Goal: Task Accomplishment & Management: Use online tool/utility

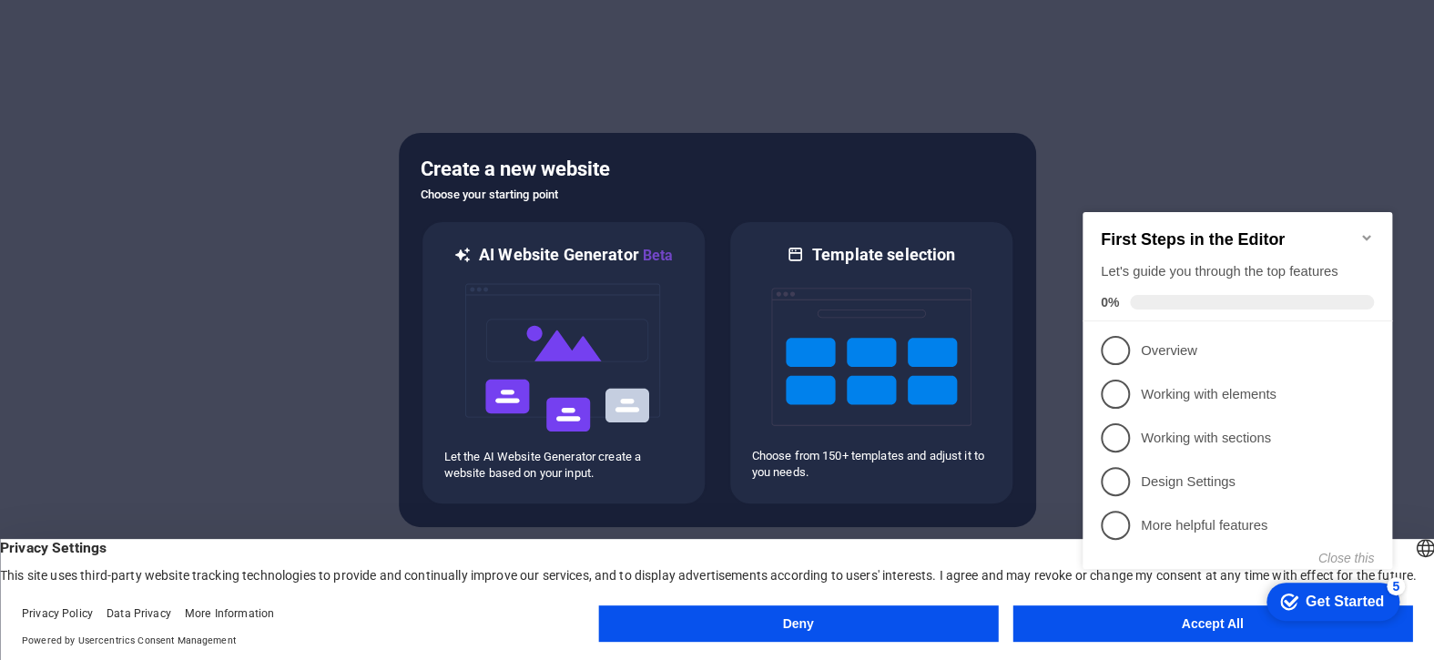
click at [1363, 235] on icon "Minimize checklist" at bounding box center [1366, 237] width 8 height 5
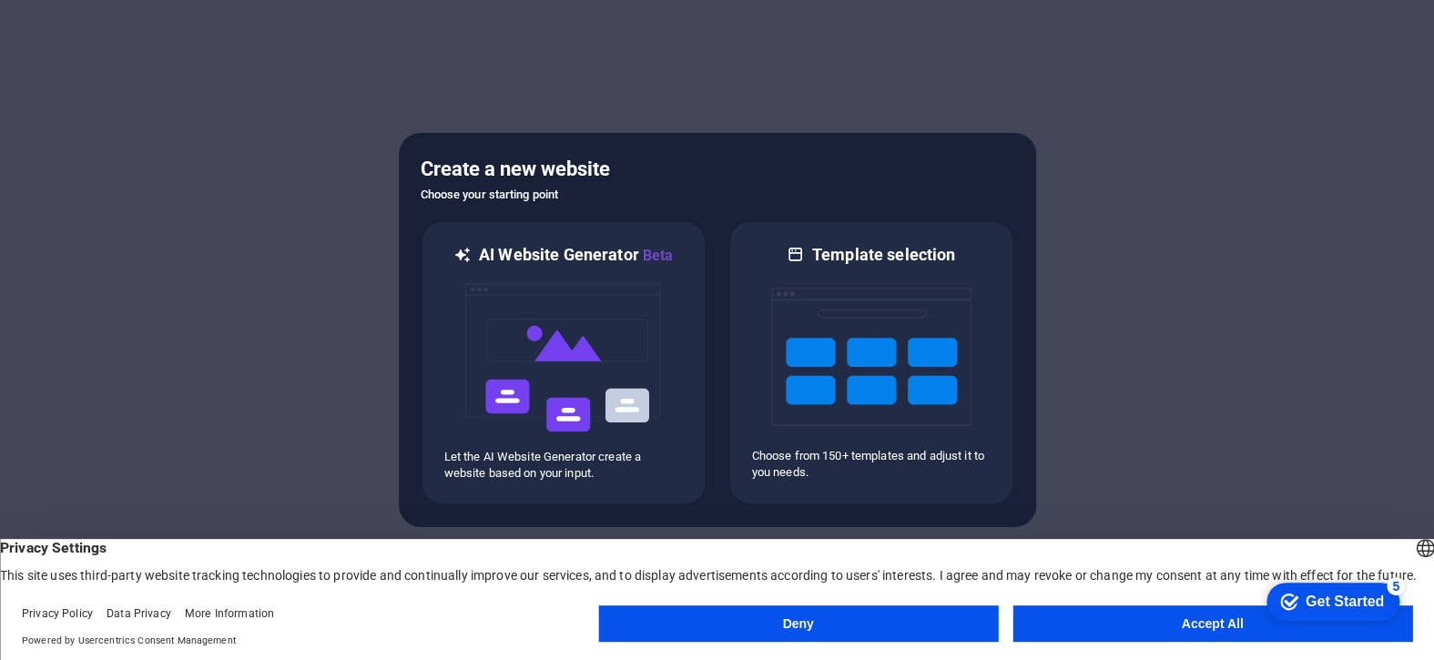
click at [1170, 626] on button "Accept All" at bounding box center [1212, 623] width 400 height 36
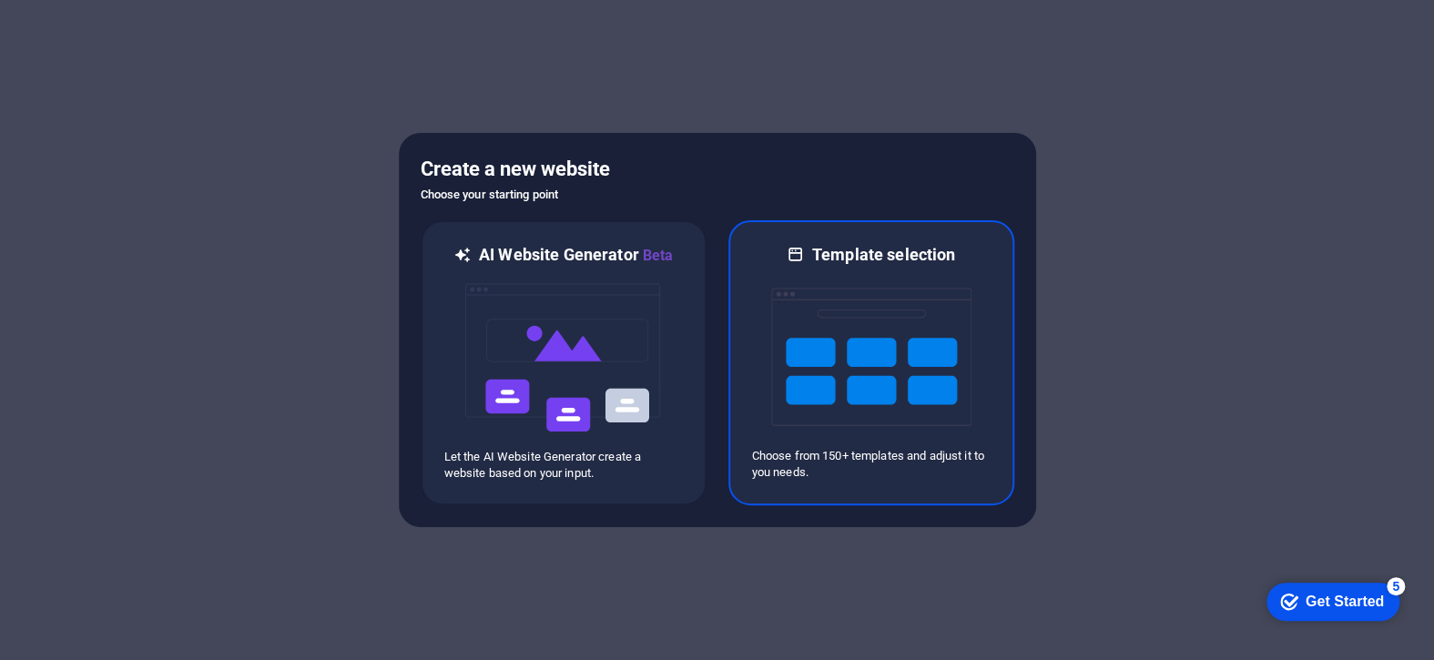
click at [851, 363] on img at bounding box center [871, 357] width 200 height 182
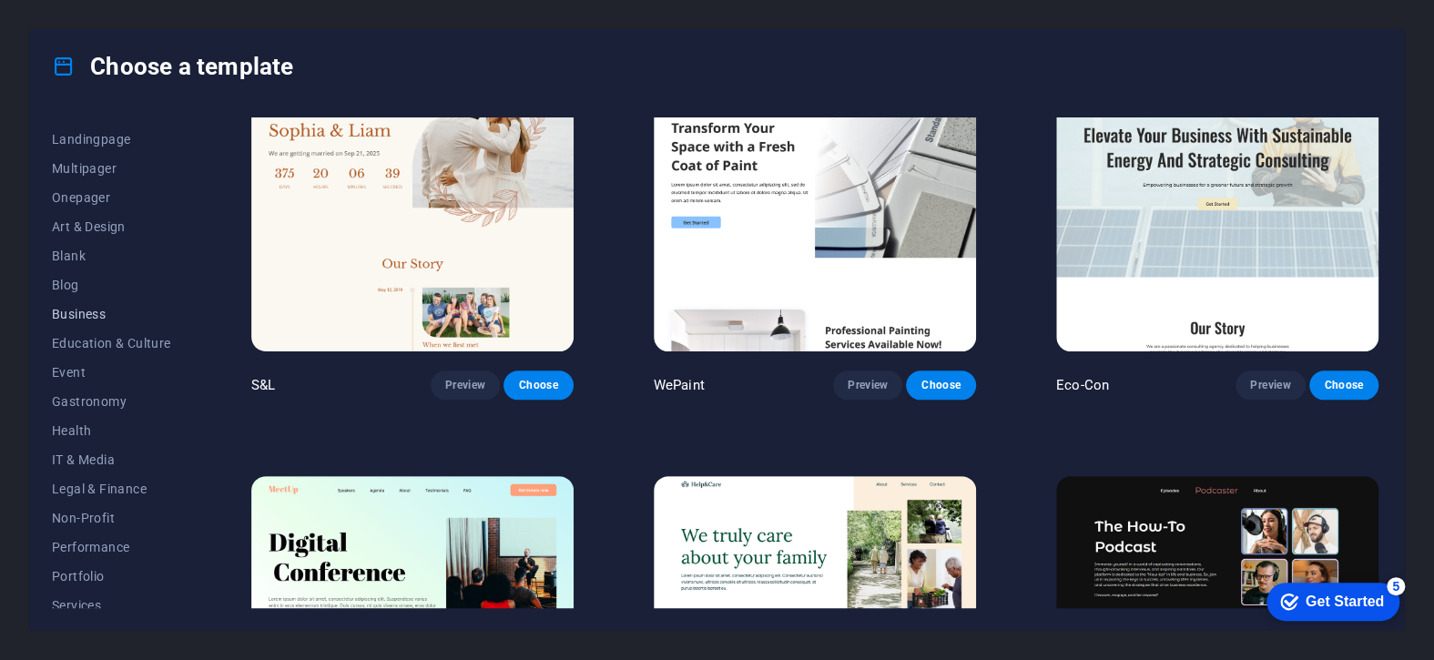
scroll to position [182, 0]
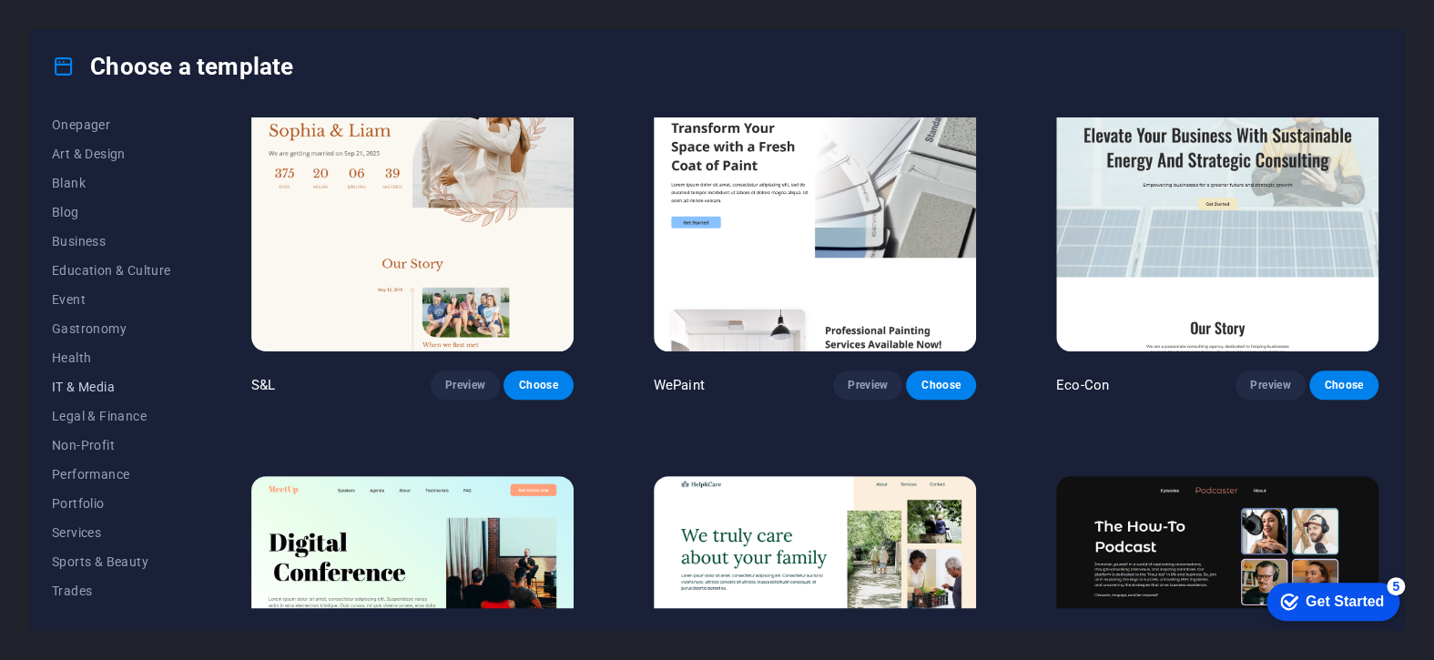
click at [99, 381] on span "IT & Media" at bounding box center [111, 387] width 119 height 15
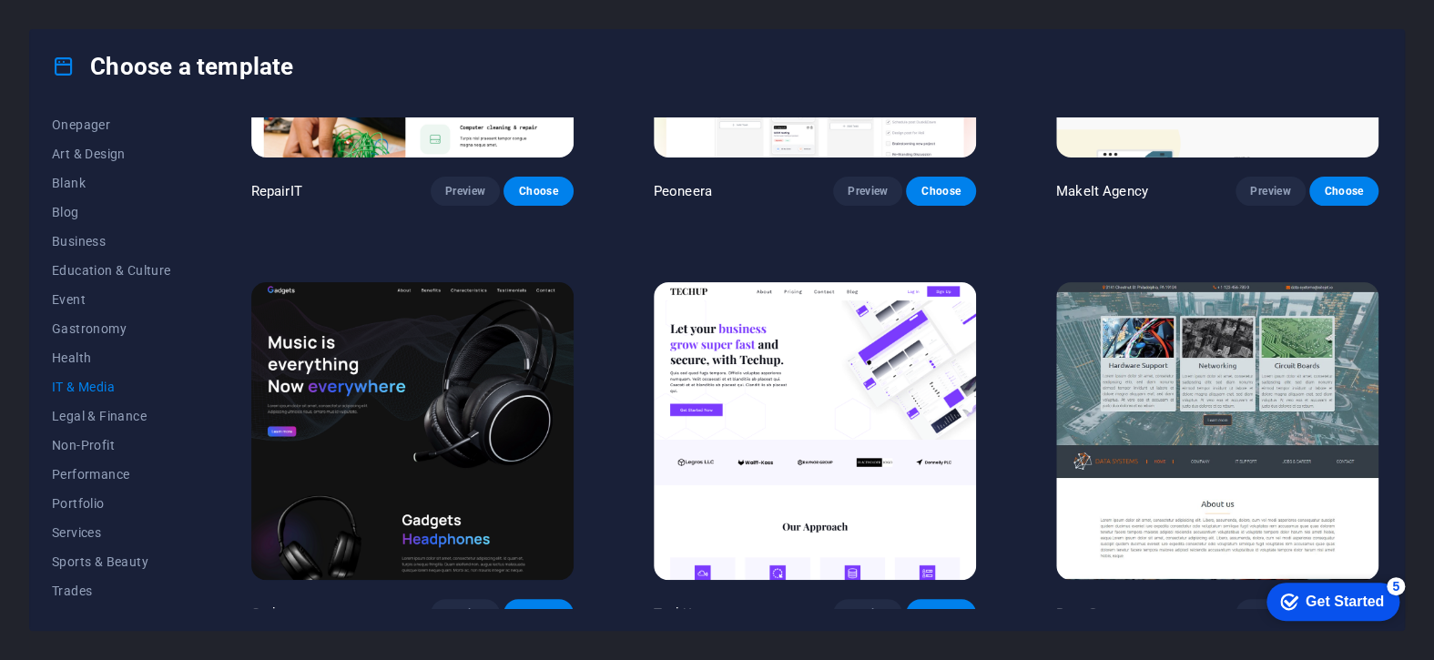
scroll to position [273, 0]
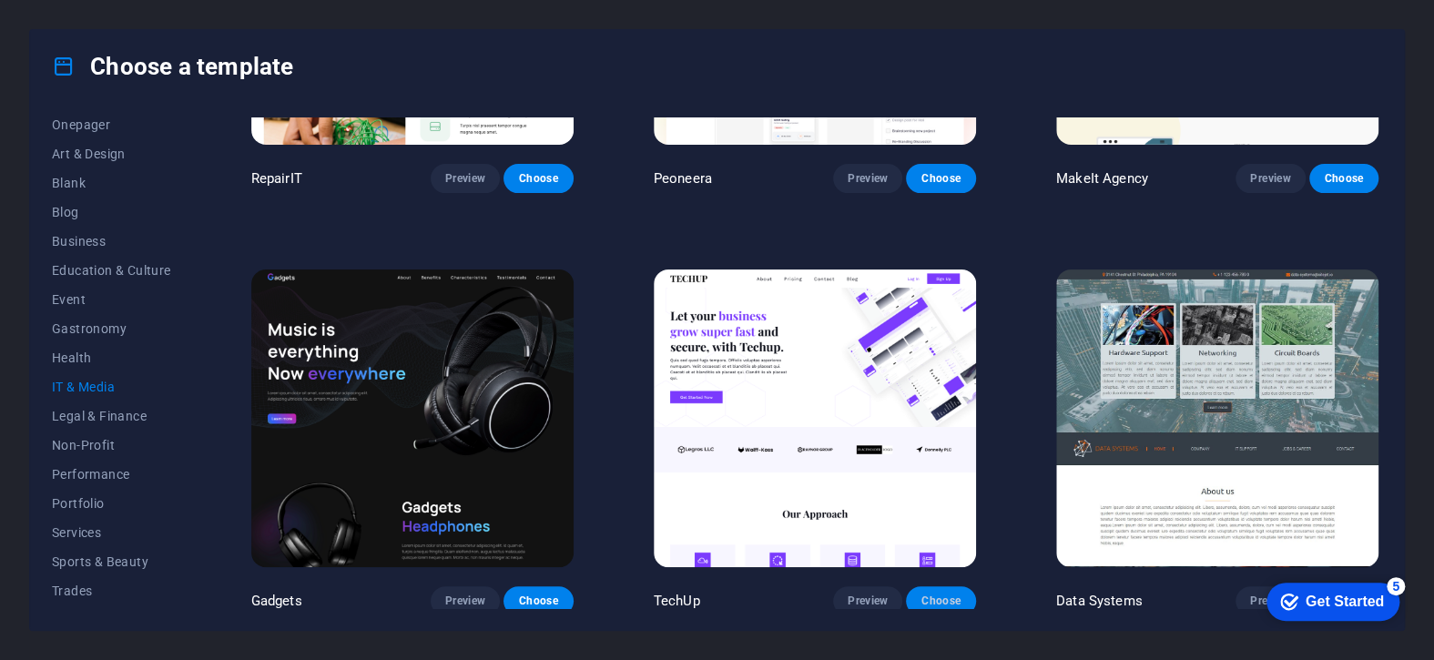
click at [938, 596] on span "Choose" at bounding box center [940, 600] width 40 height 15
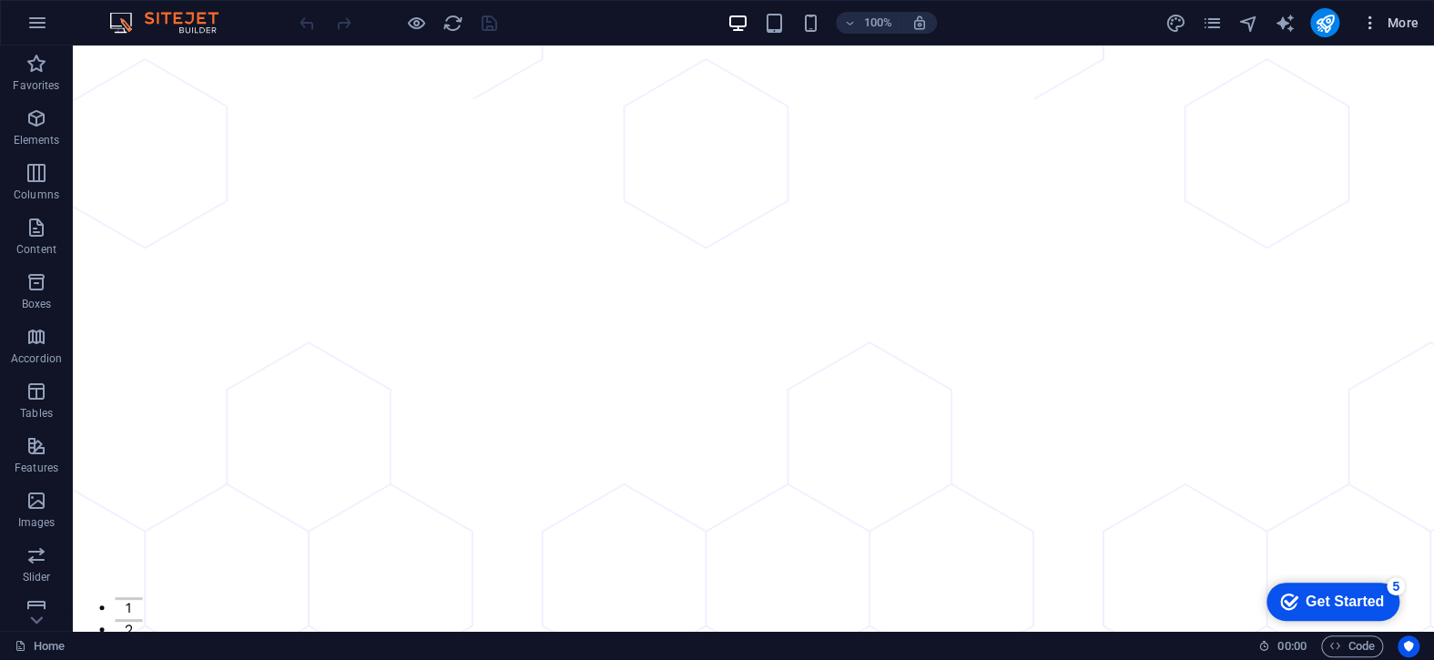
click at [1406, 20] on span "More" at bounding box center [1389, 23] width 57 height 18
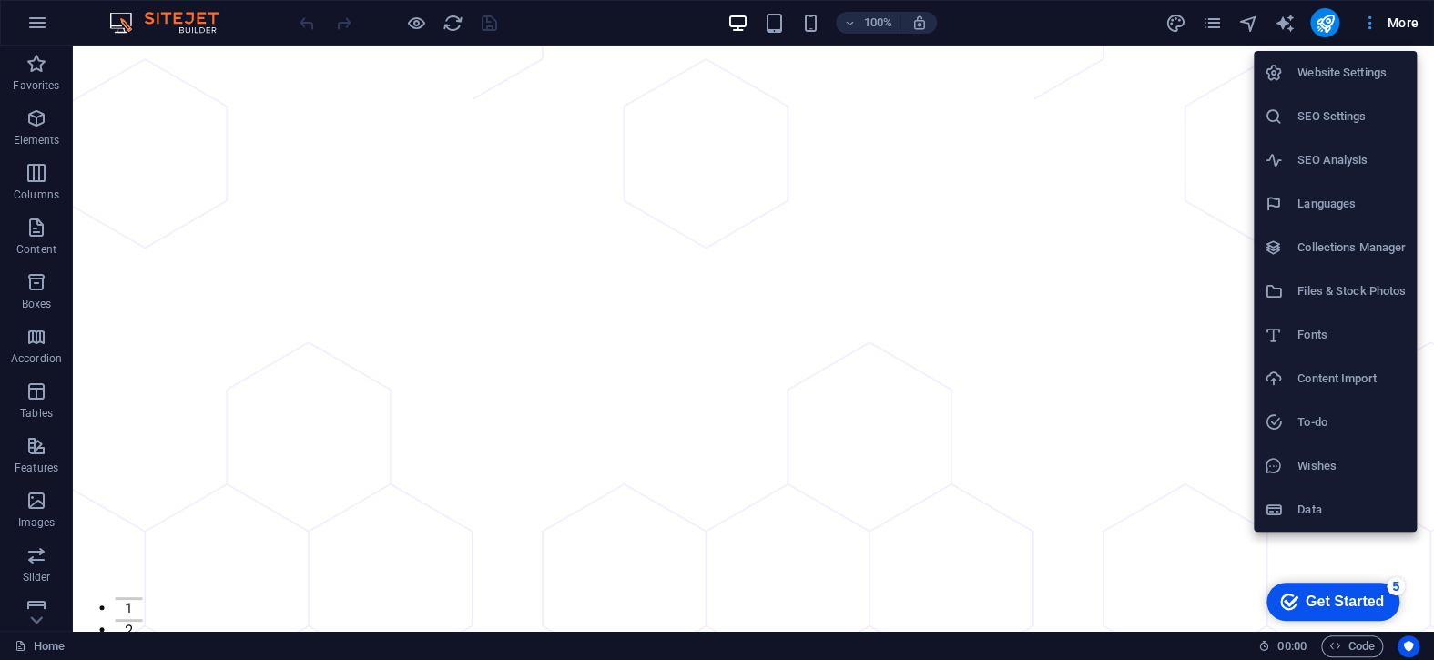
click at [1406, 20] on div at bounding box center [717, 330] width 1434 height 660
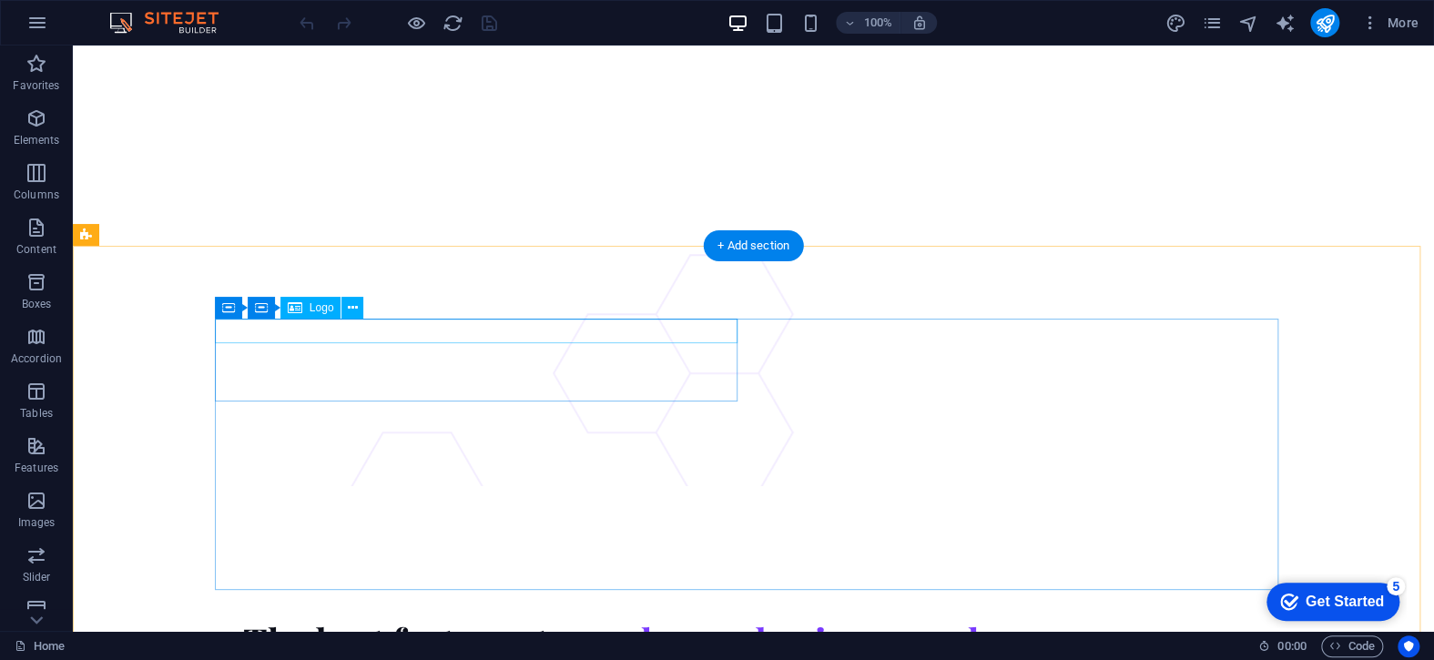
scroll to position [7531, 0]
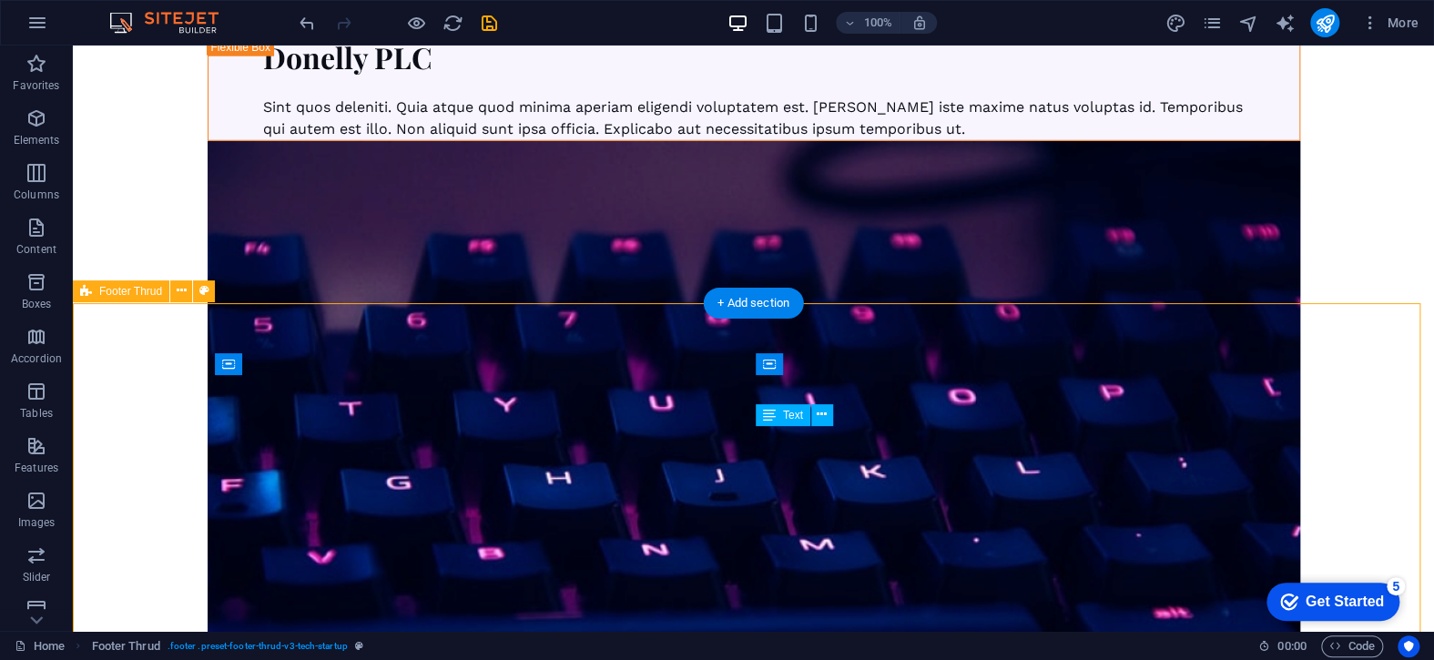
scroll to position [7444, 0]
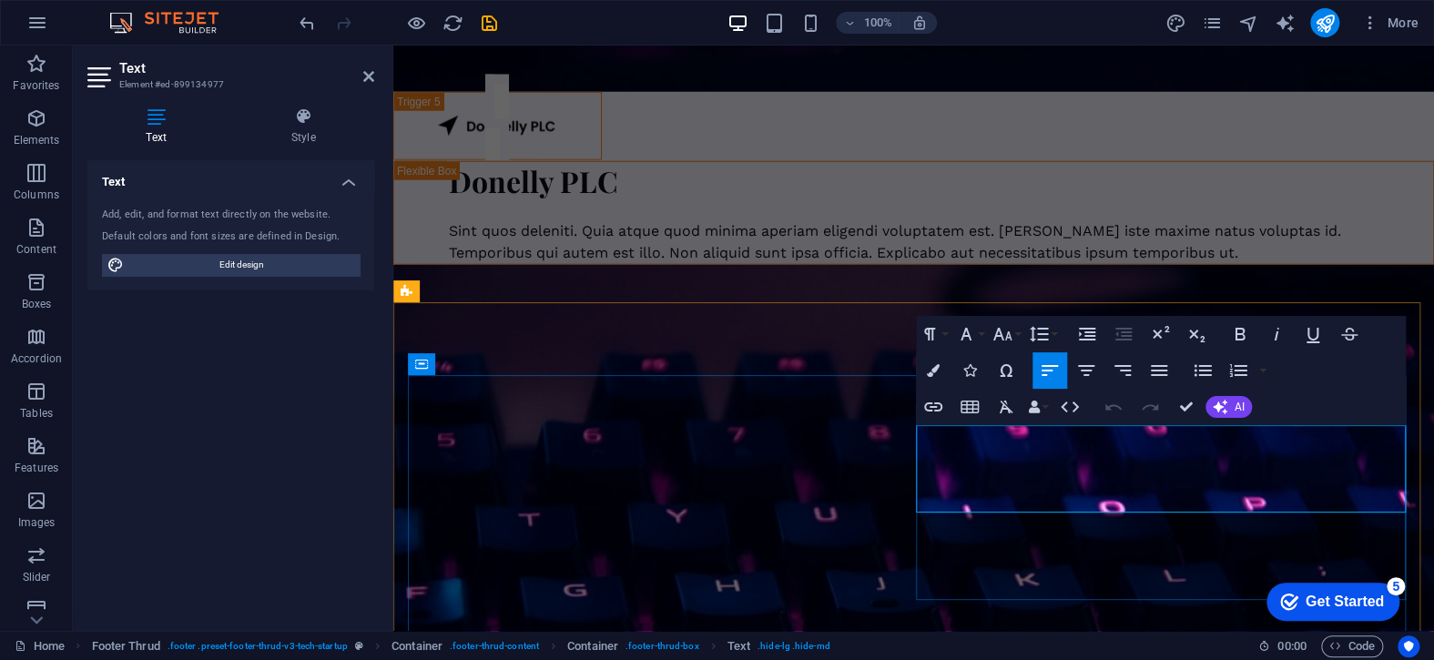
scroll to position [12109, 0]
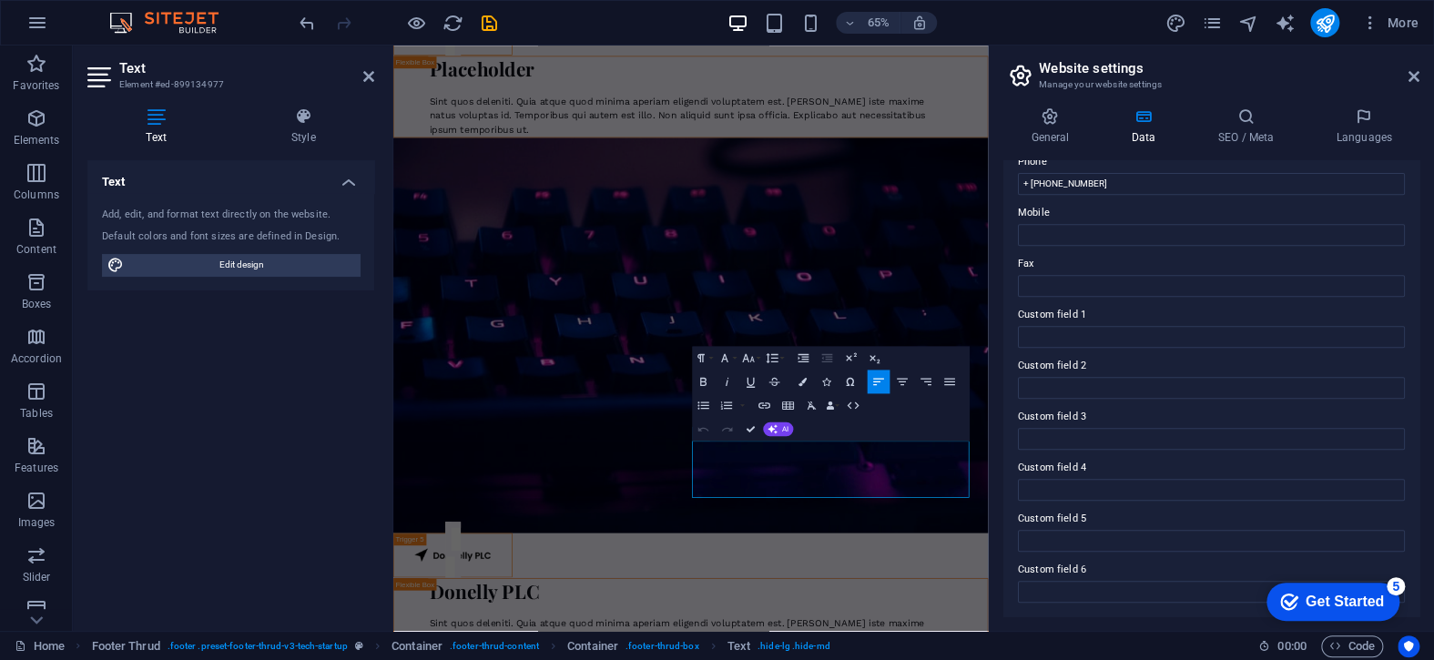
scroll to position [0, 0]
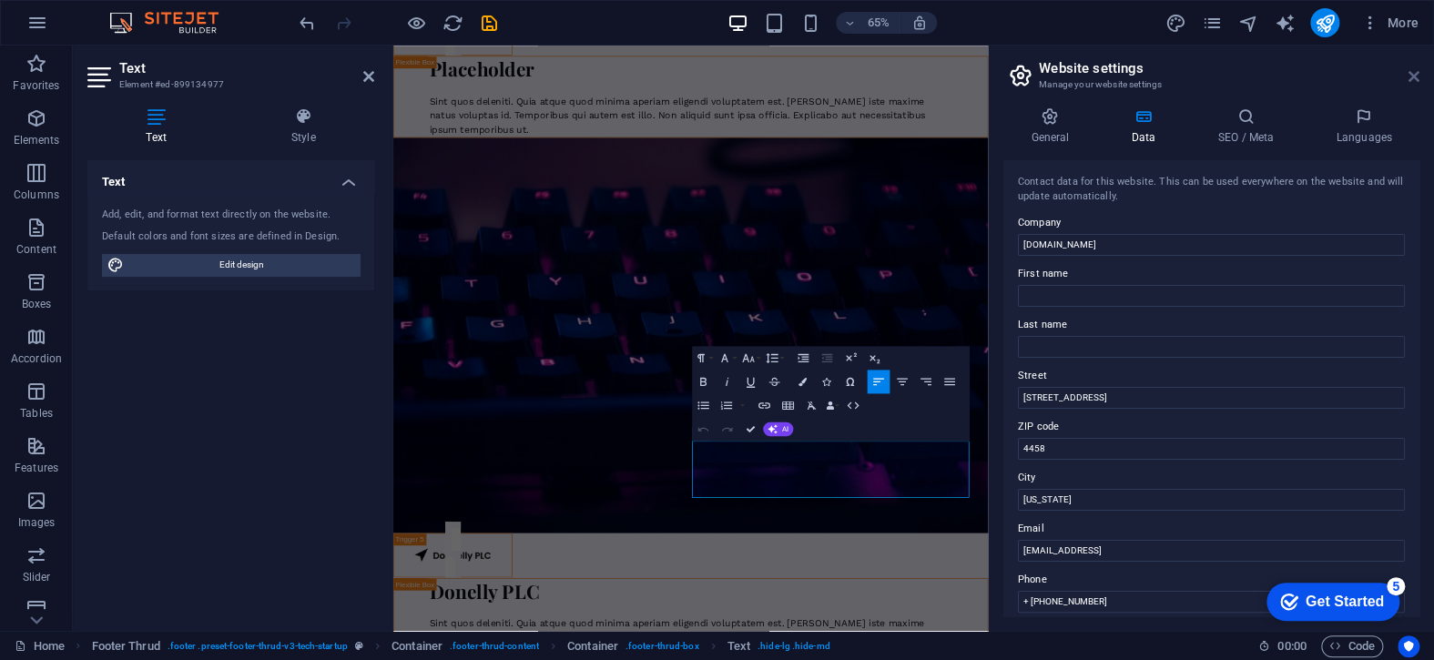
click at [1414, 76] on icon at bounding box center [1413, 76] width 11 height 15
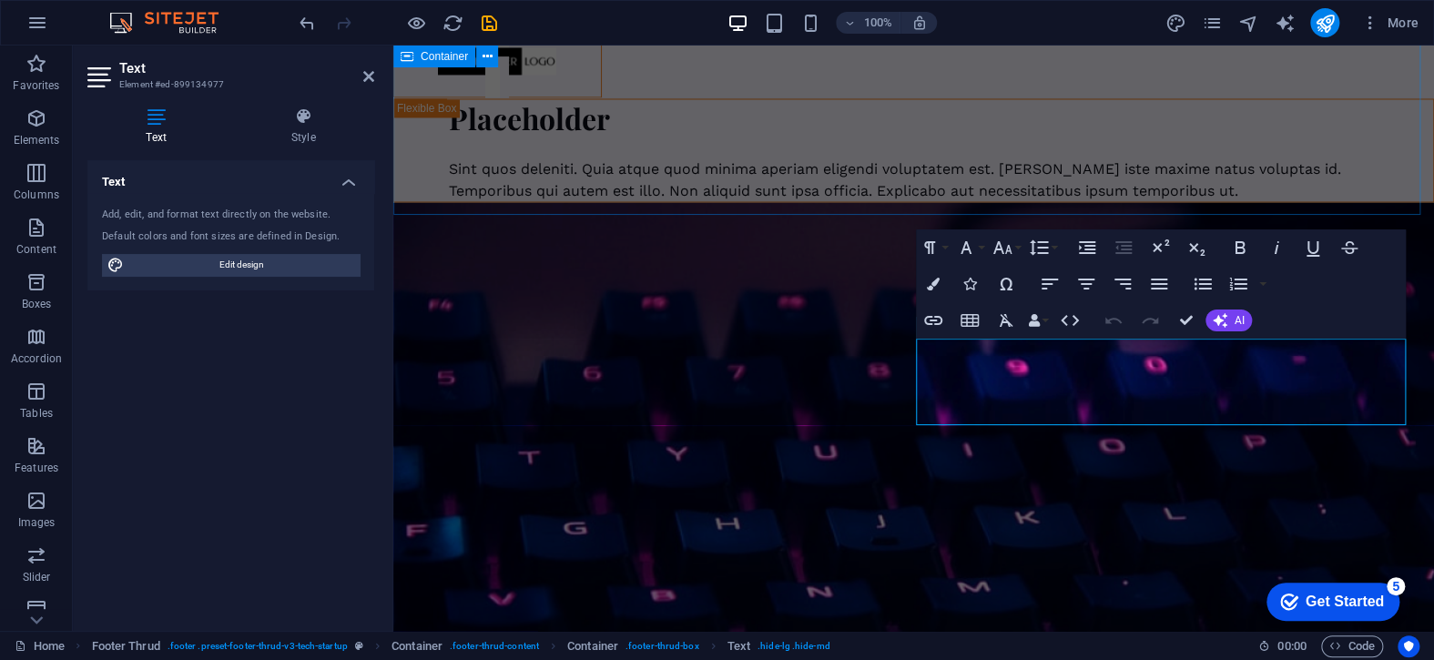
scroll to position [12999, 0]
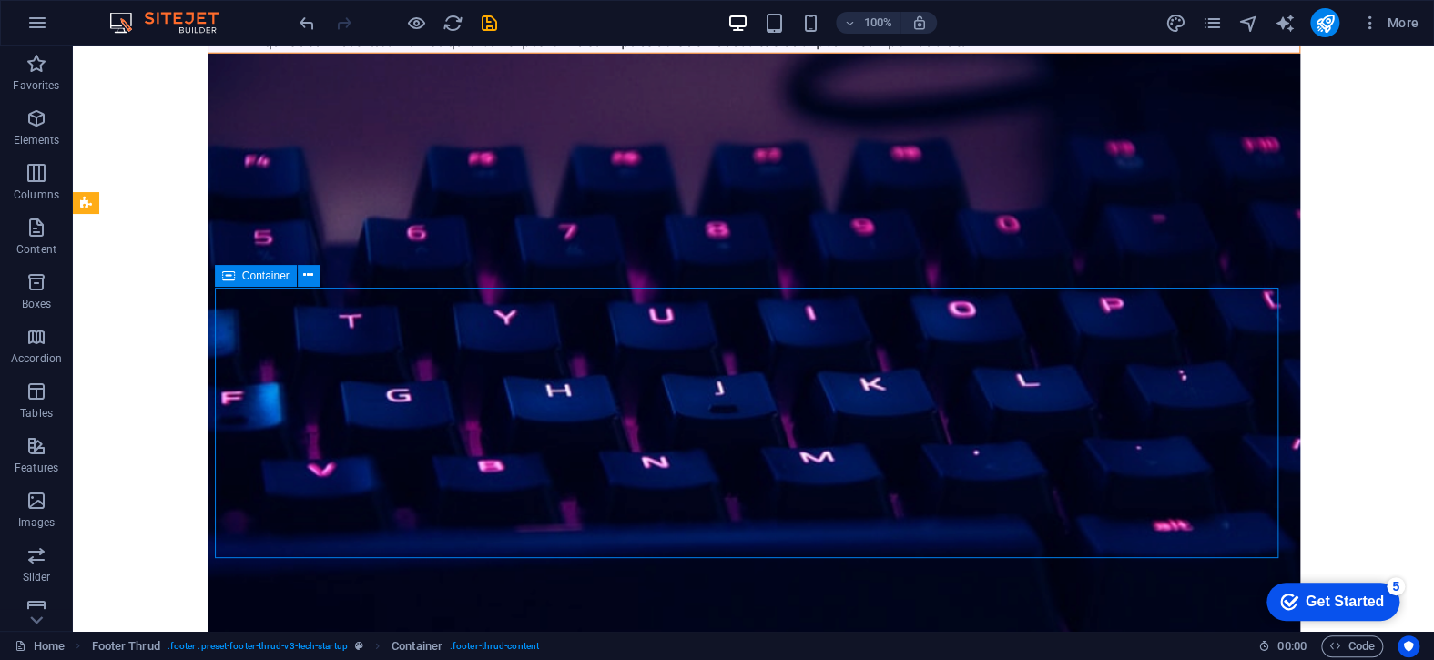
scroll to position [7531, 0]
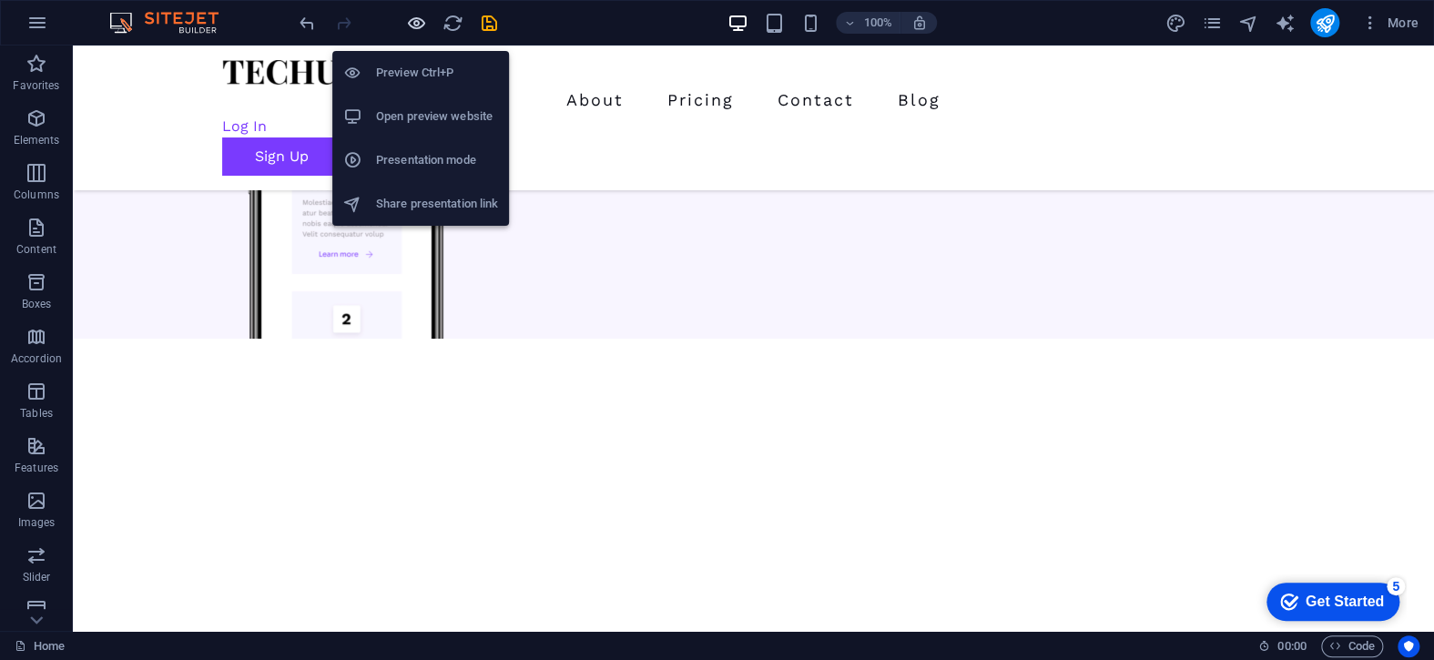
click at [427, 25] on icon "button" at bounding box center [416, 23] width 21 height 21
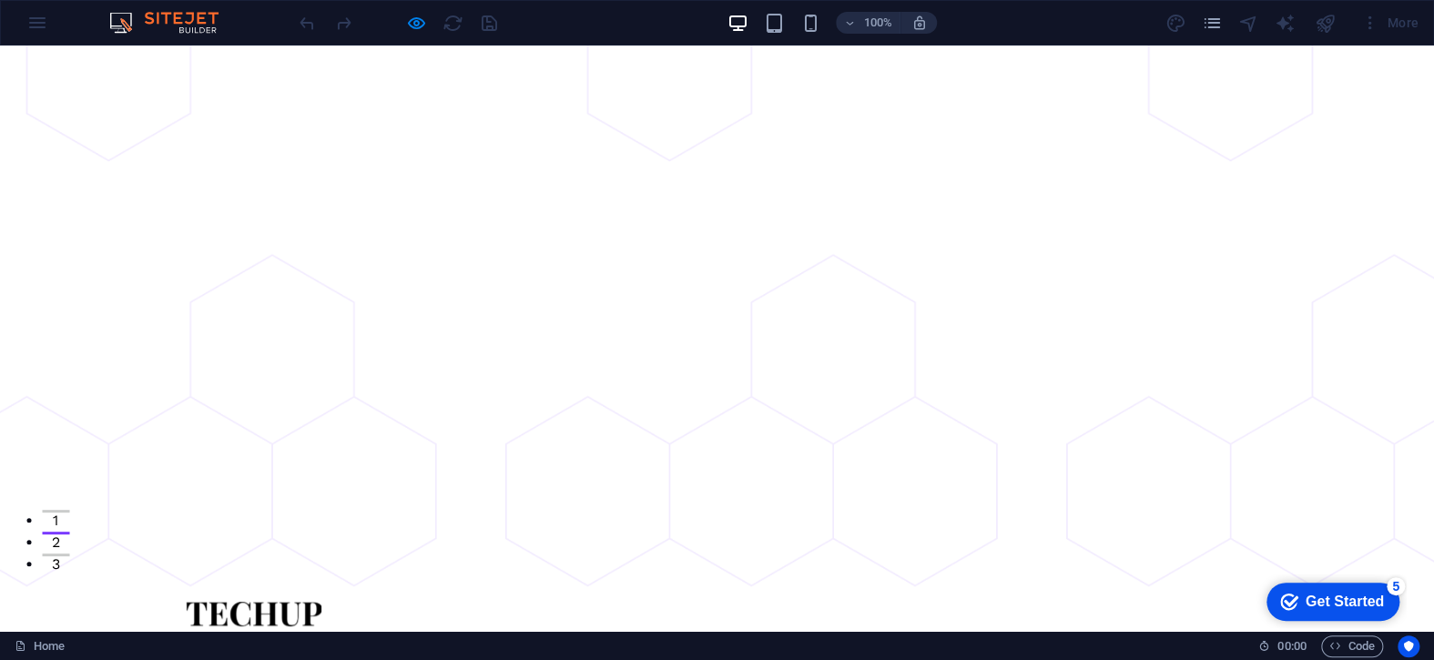
scroll to position [91, 0]
click at [153, 22] on img at bounding box center [173, 23] width 137 height 22
click at [26, 25] on div "100% More" at bounding box center [717, 23] width 1432 height 44
click at [35, 30] on div "100% More" at bounding box center [717, 23] width 1432 height 44
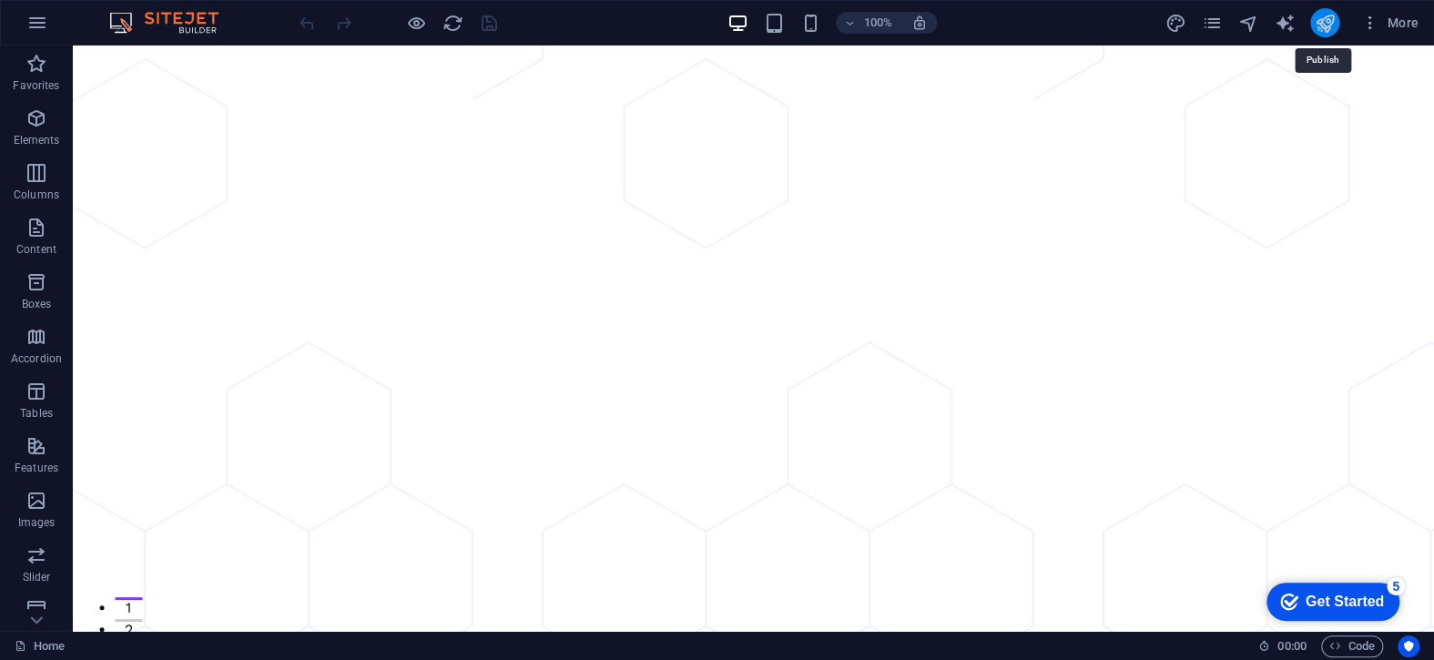
click at [1323, 26] on icon "publish" at bounding box center [1323, 23] width 21 height 21
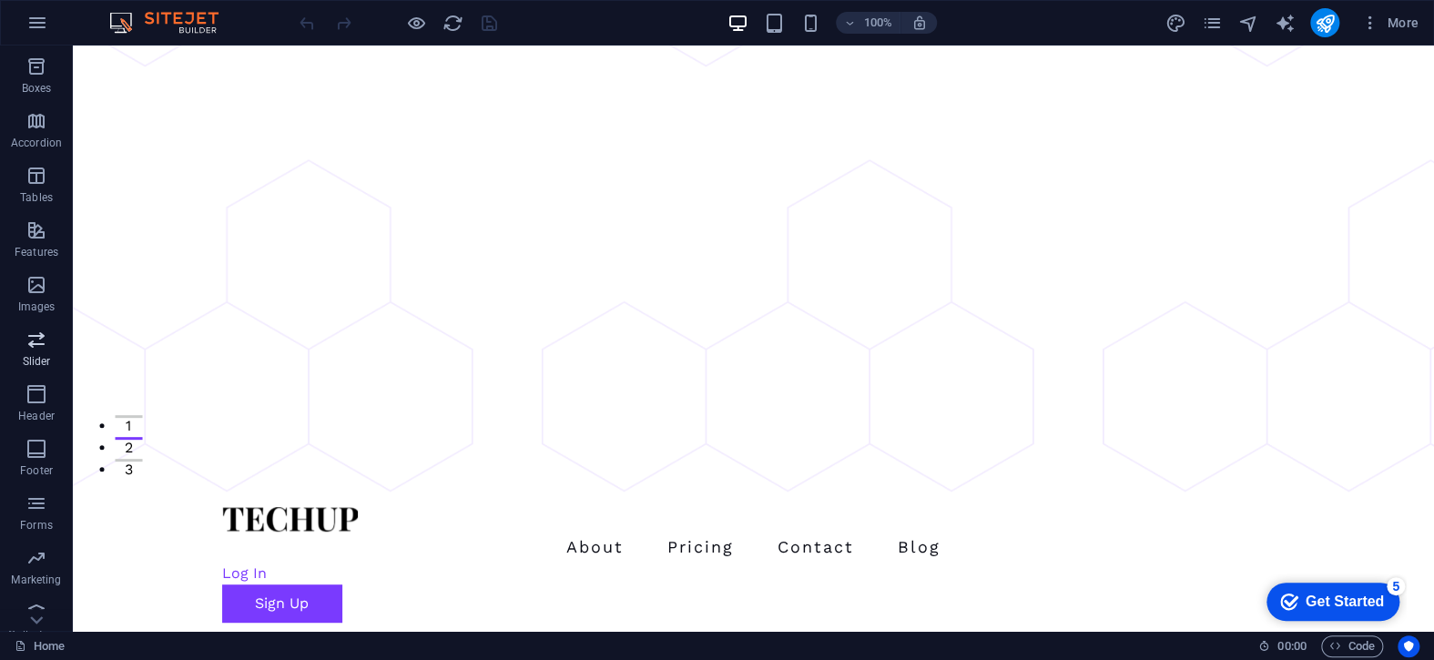
scroll to position [233, 0]
click at [42, 595] on icon "button" at bounding box center [36, 595] width 22 height 22
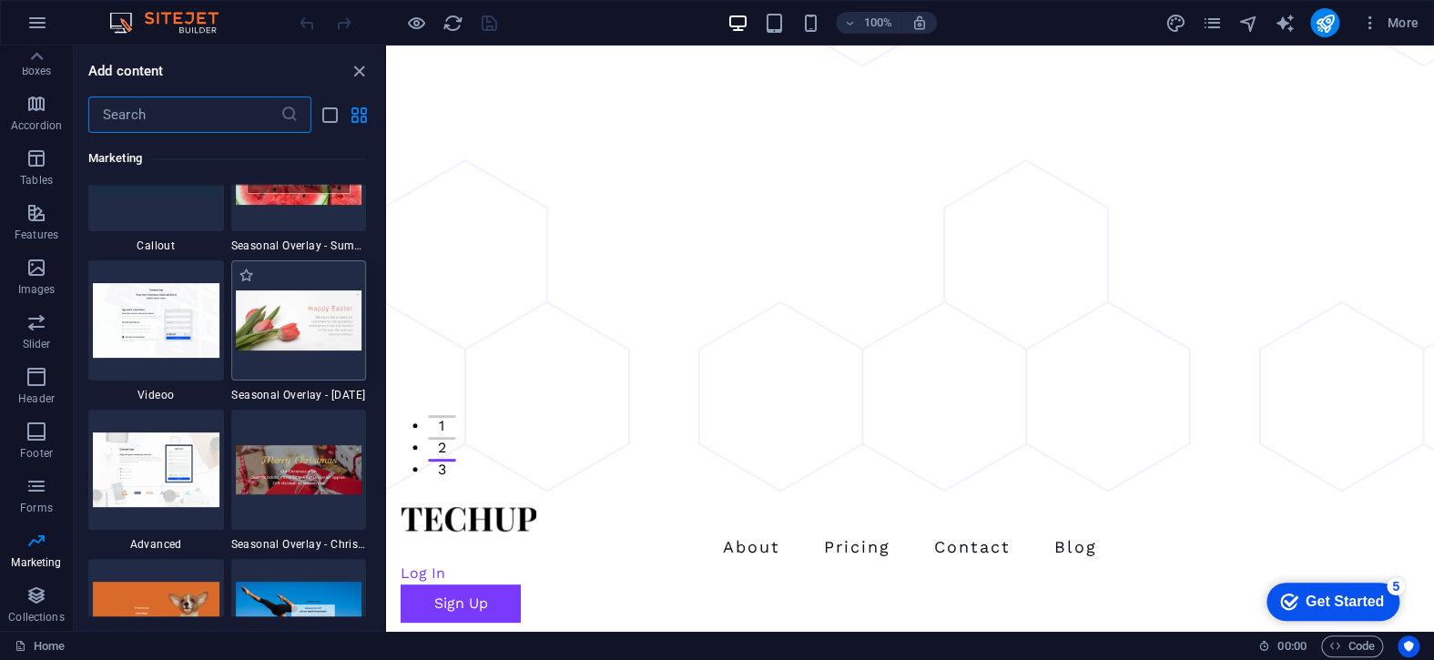
scroll to position [15021, 0]
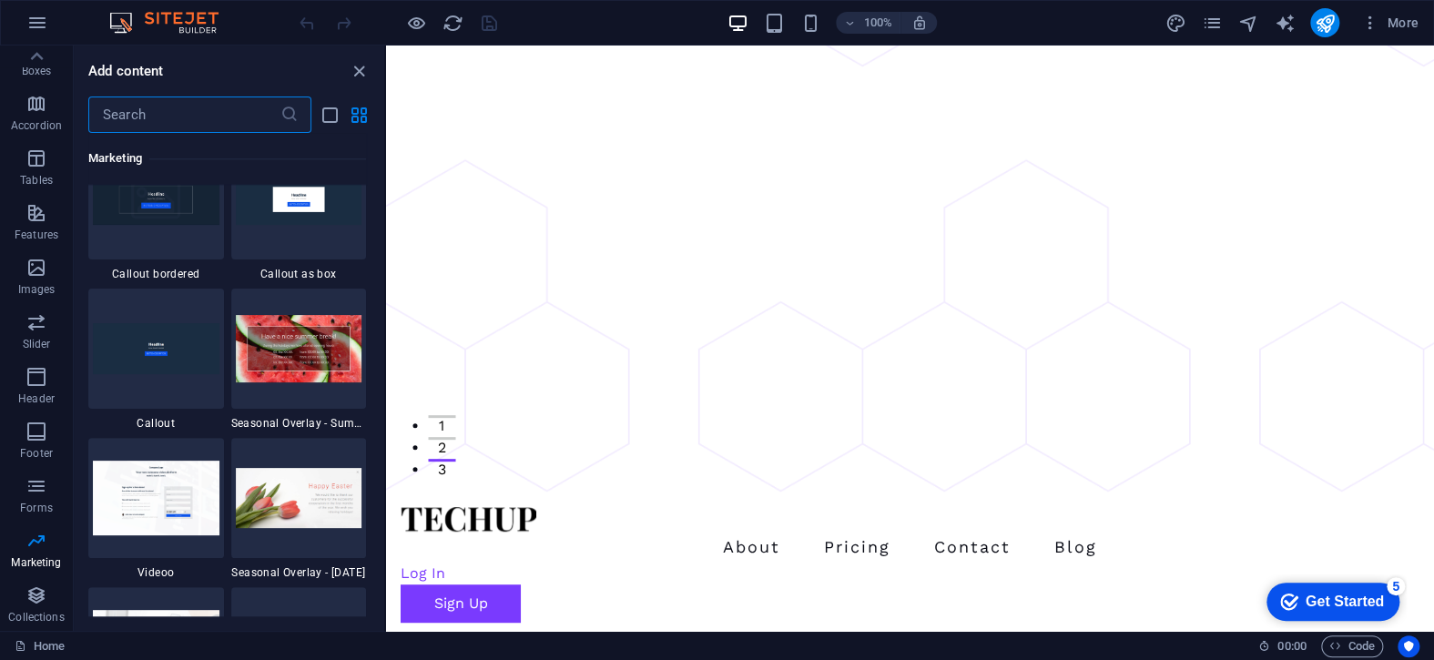
click at [157, 123] on input "text" at bounding box center [184, 114] width 192 height 36
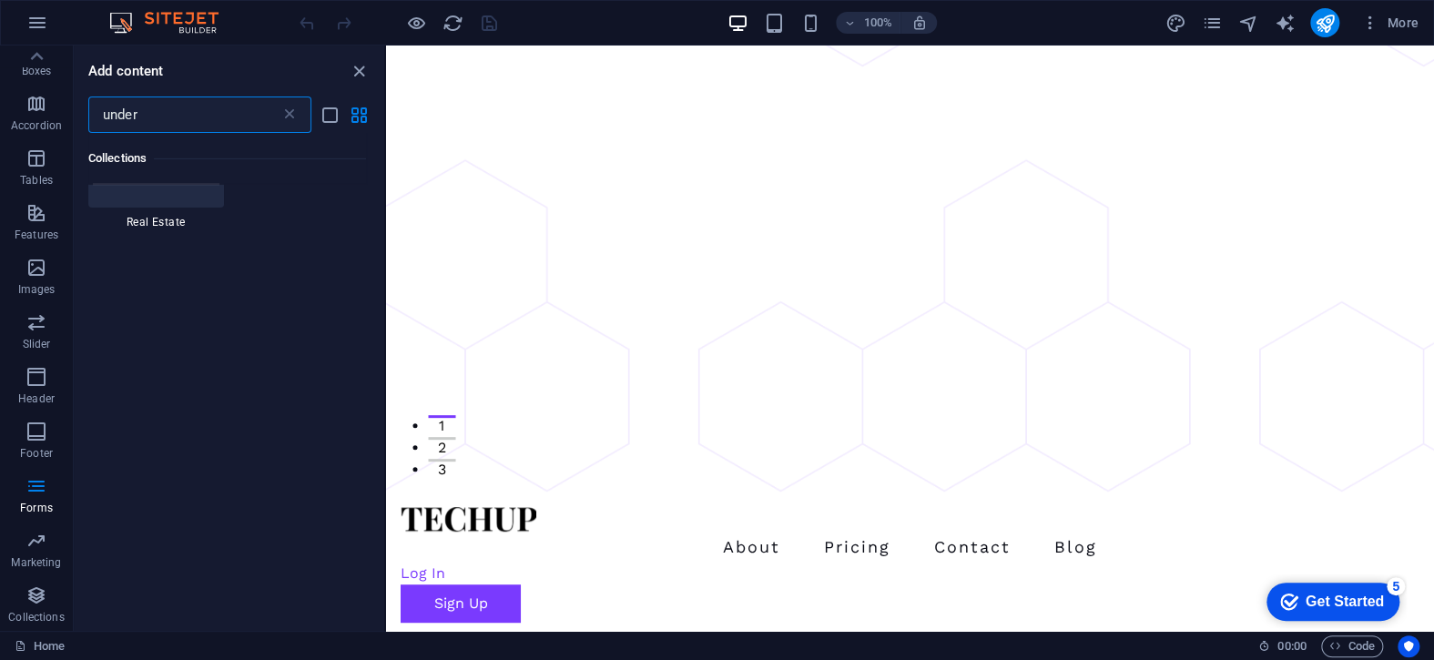
scroll to position [0, 0]
type input "u"
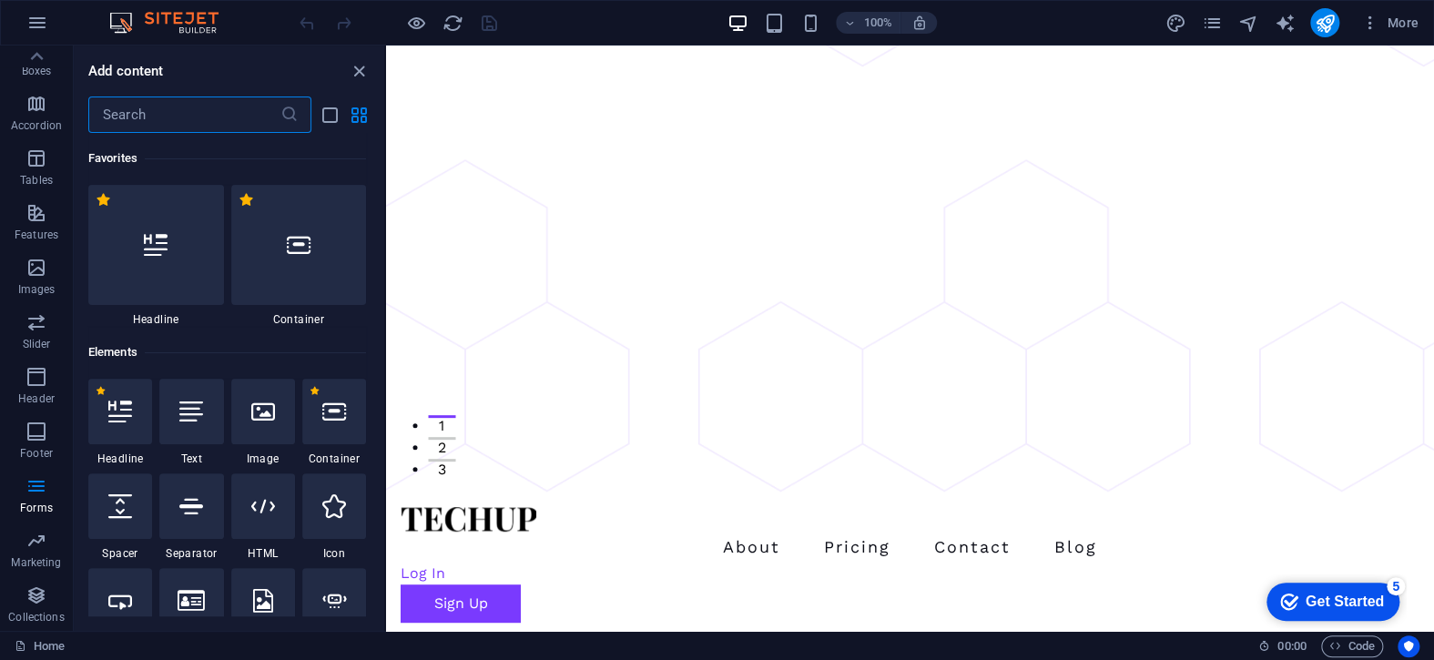
type input "c"
click at [44, 26] on icon "button" at bounding box center [37, 23] width 22 height 22
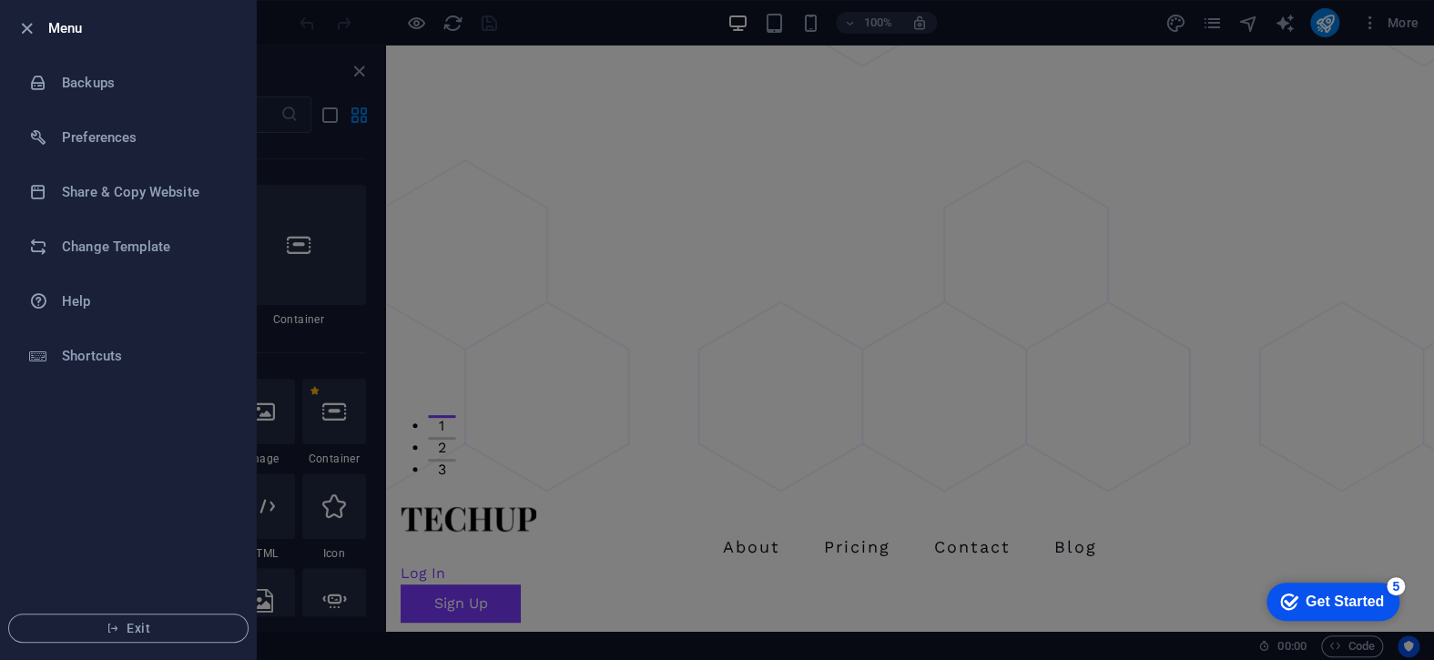
click at [845, 537] on div at bounding box center [717, 330] width 1434 height 660
